Goal: Find specific page/section: Find specific page/section

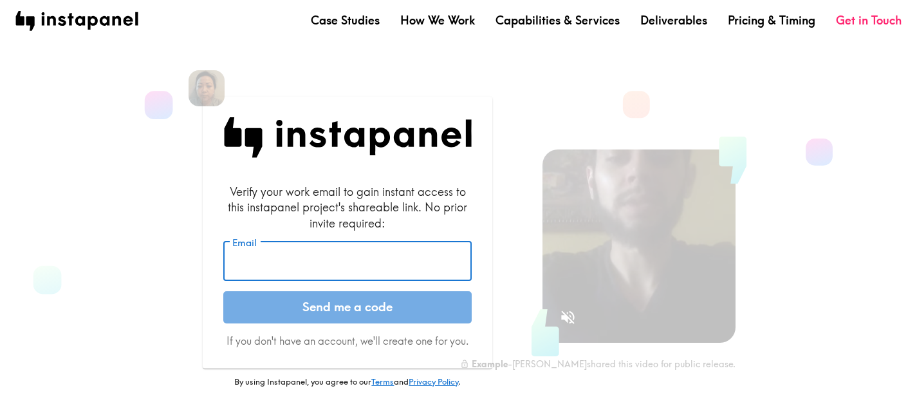
click at [301, 263] on input "Email" at bounding box center [347, 261] width 248 height 40
type input "[PERSON_NAME][EMAIL_ADDRESS][DOMAIN_NAME]"
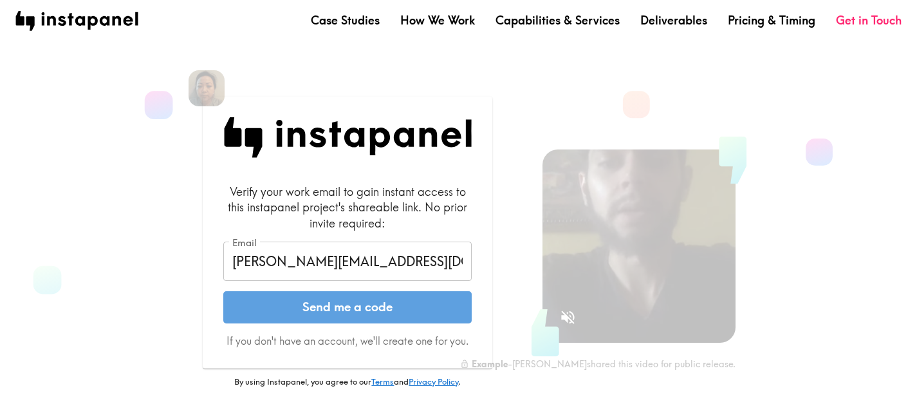
click at [375, 306] on button "Send me a code" at bounding box center [347, 307] width 248 height 32
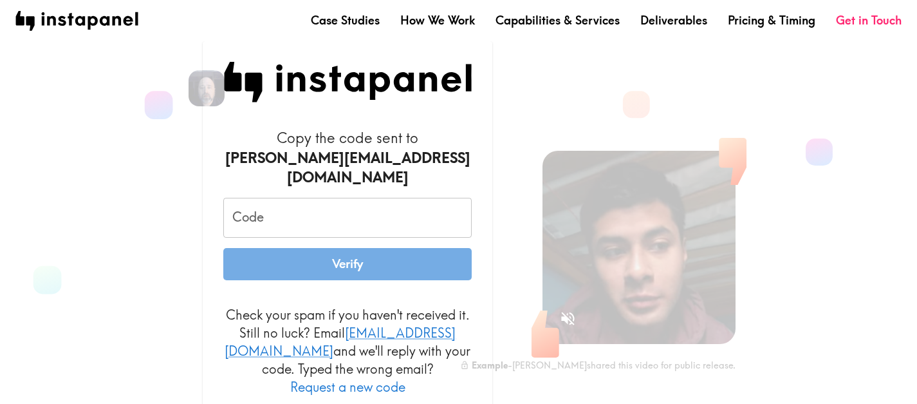
click at [288, 208] on input "Code" at bounding box center [347, 218] width 248 height 40
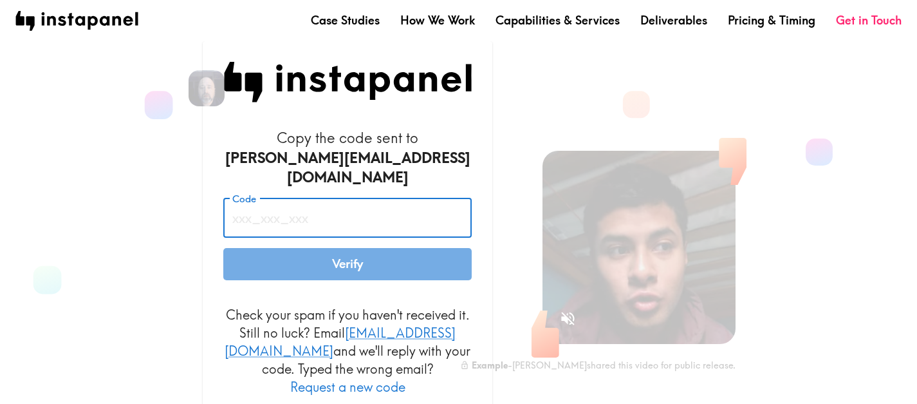
paste input "qQE_aUu_RFT"
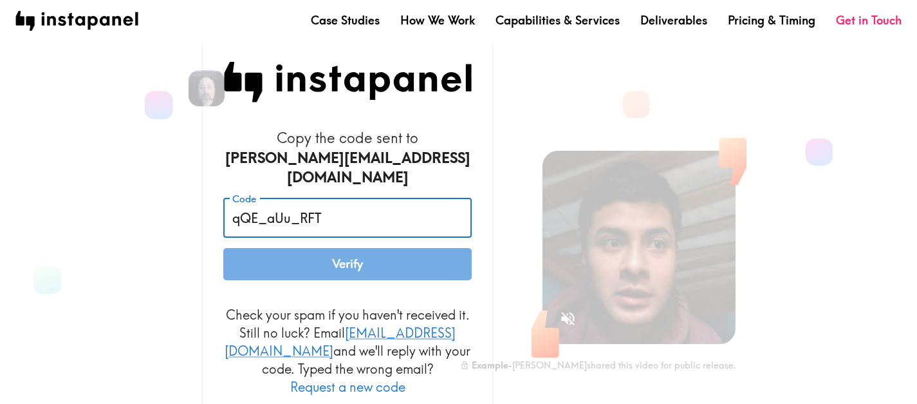
type input "qQE_aUu_RFT"
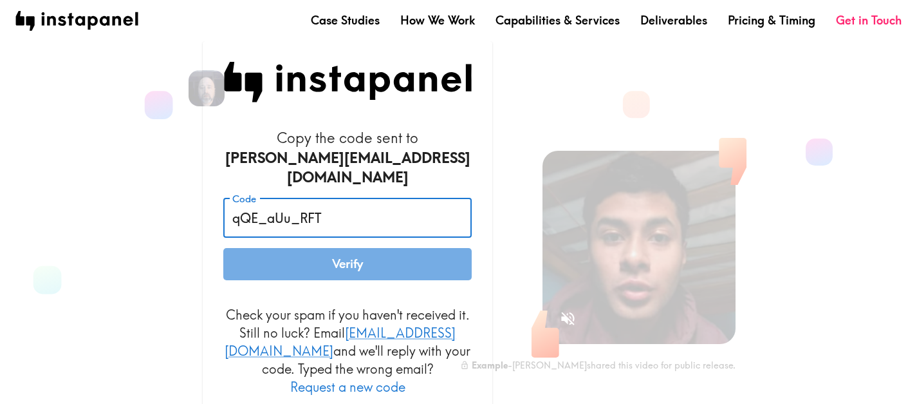
click at [339, 258] on button "Verify" at bounding box center [347, 264] width 248 height 32
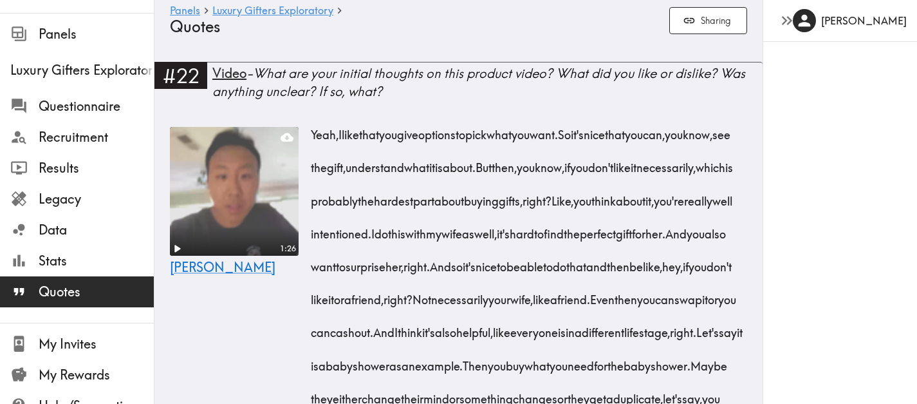
scroll to position [28, 0]
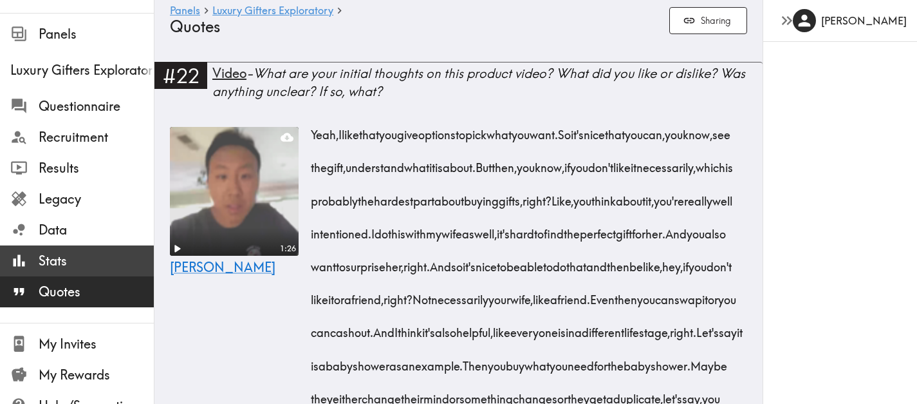
click at [86, 272] on span "Stats" at bounding box center [96, 260] width 115 height 23
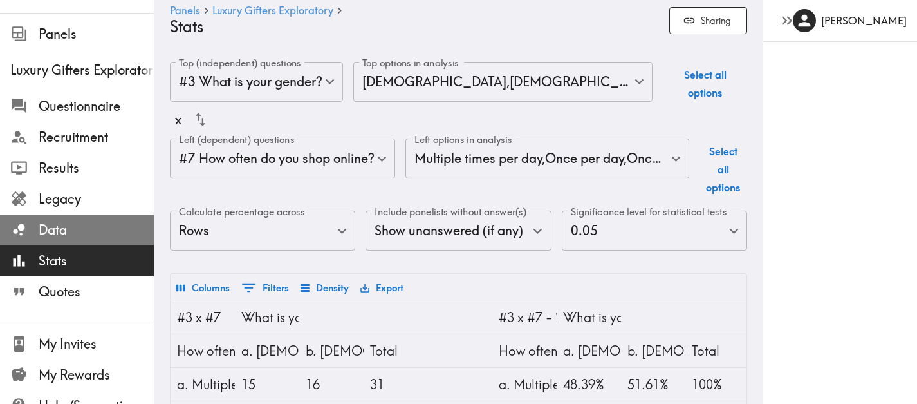
click at [89, 224] on span "Data" at bounding box center [96, 230] width 115 height 18
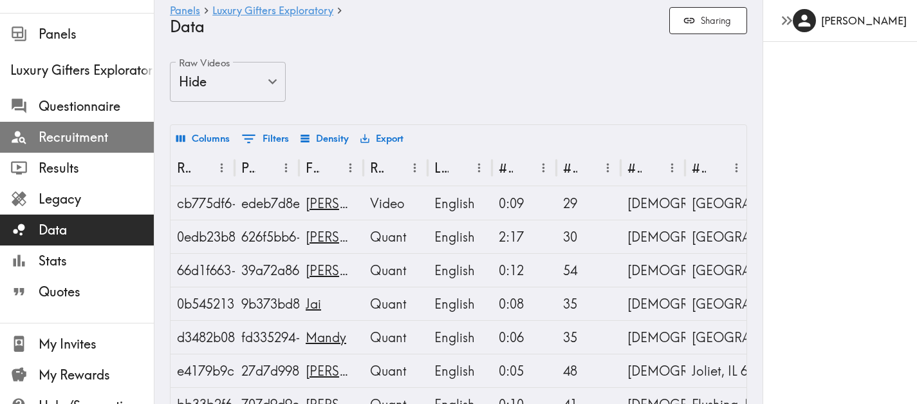
click at [86, 134] on span "Recruitment" at bounding box center [96, 137] width 115 height 18
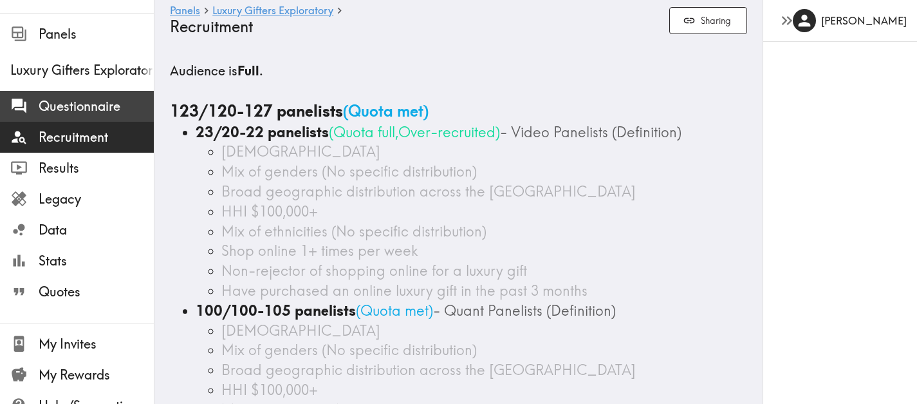
click at [77, 111] on span "Questionnaire" at bounding box center [96, 106] width 115 height 18
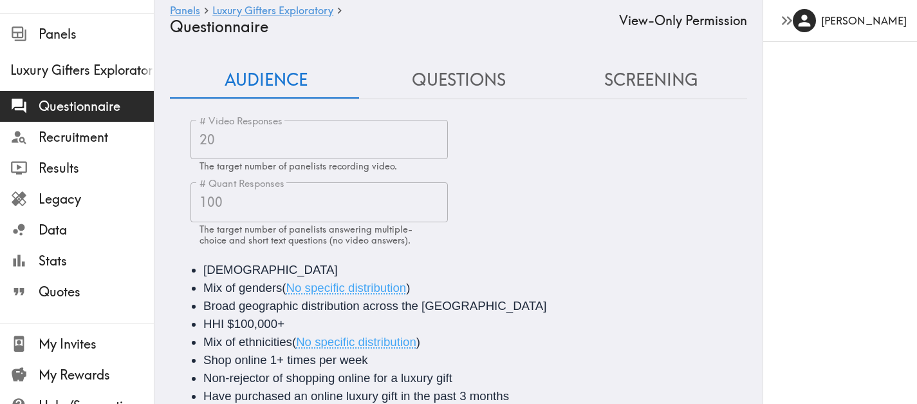
click at [448, 86] on button "Questions" at bounding box center [458, 80] width 192 height 37
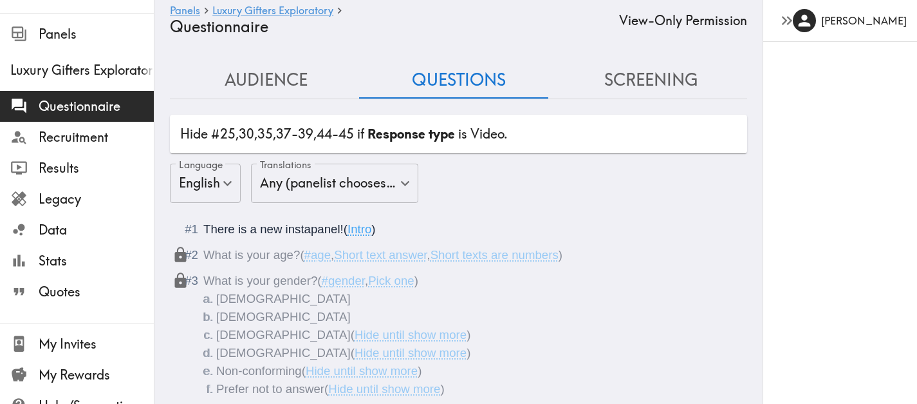
click at [299, 90] on button "Audience" at bounding box center [266, 80] width 192 height 37
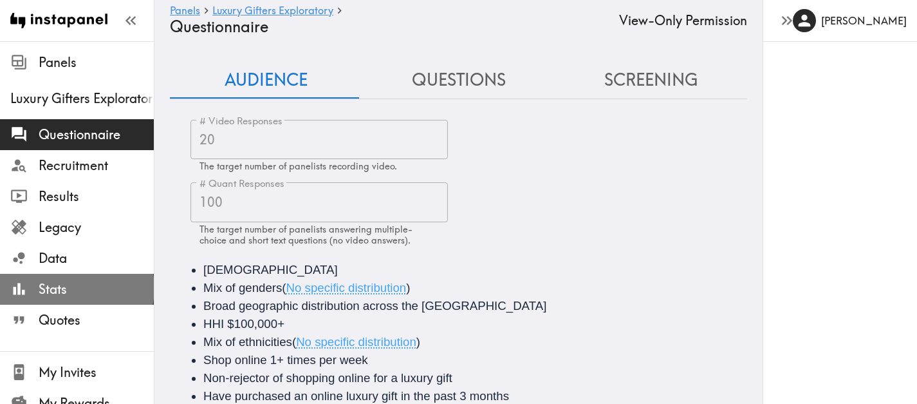
click at [76, 288] on span "Stats" at bounding box center [96, 289] width 115 height 18
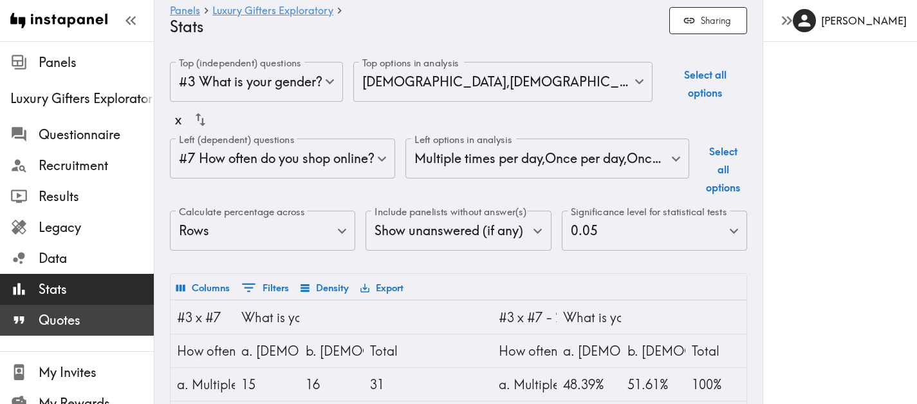
click at [79, 324] on span "Quotes" at bounding box center [96, 320] width 115 height 18
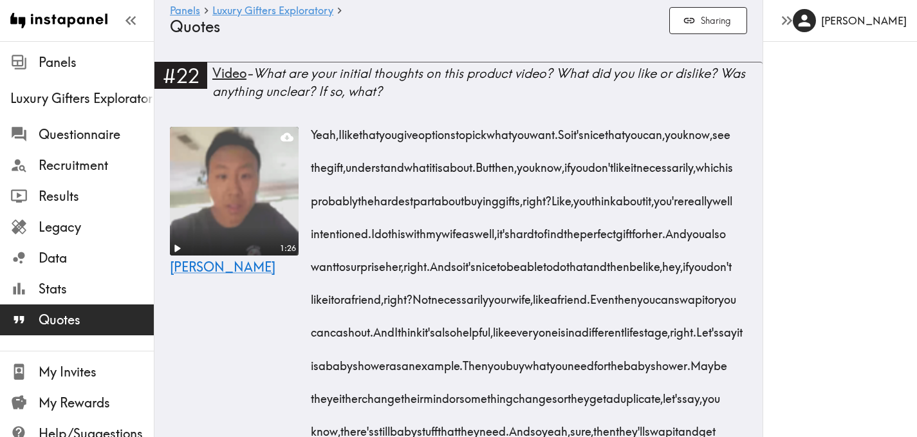
click at [388, 41] on div "Panels Luxury Gifters Exploratory Quotes Sharing" at bounding box center [458, 20] width 577 height 41
